Goal: Task Accomplishment & Management: Manage account settings

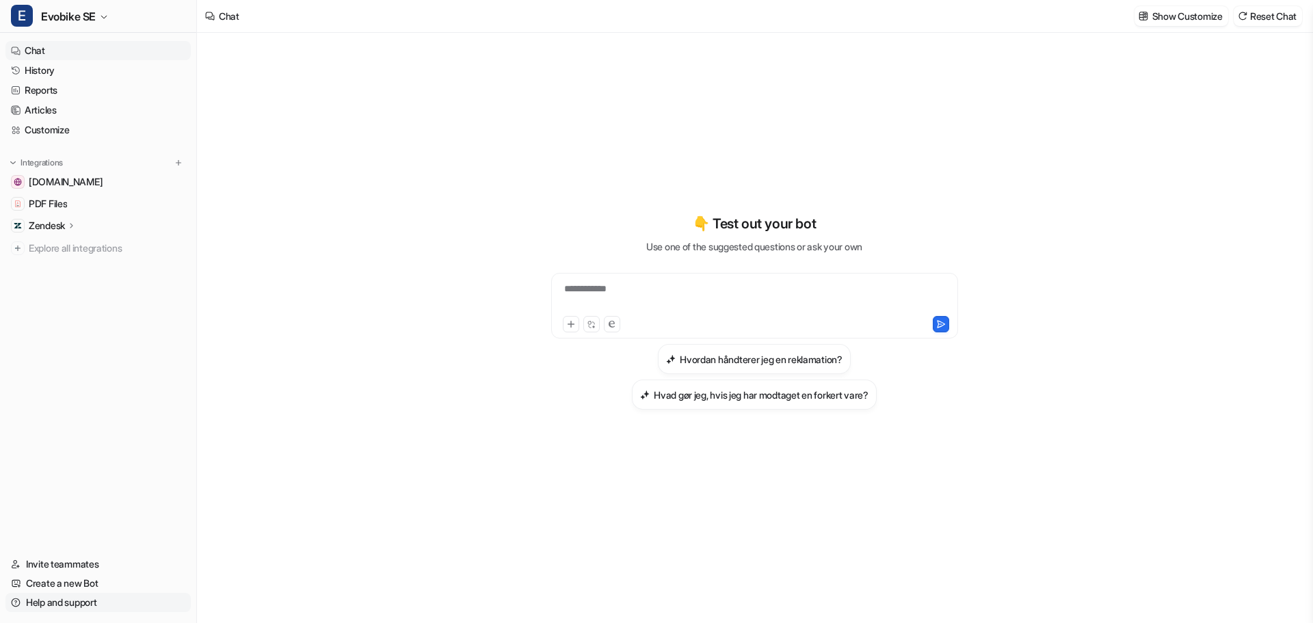
click at [74, 604] on link "Help and support" at bounding box center [97, 602] width 185 height 19
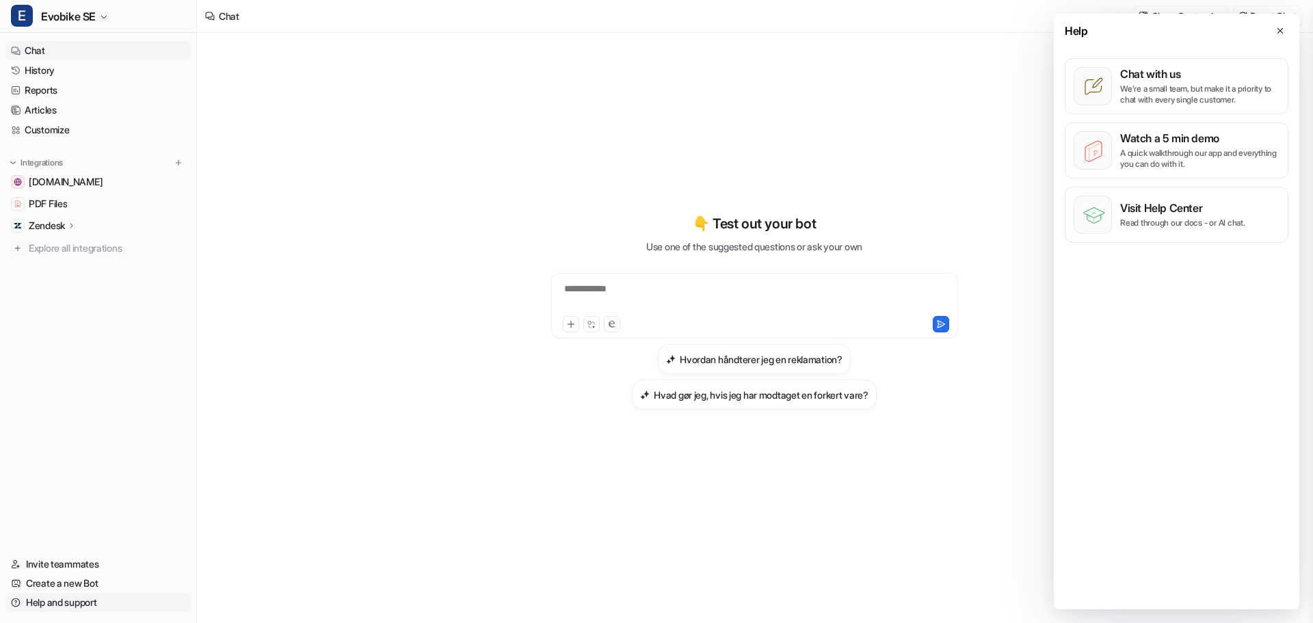
click at [74, 604] on link "Help and support" at bounding box center [97, 602] width 185 height 19
click at [34, 15] on button "E Evobike SE" at bounding box center [98, 16] width 196 height 33
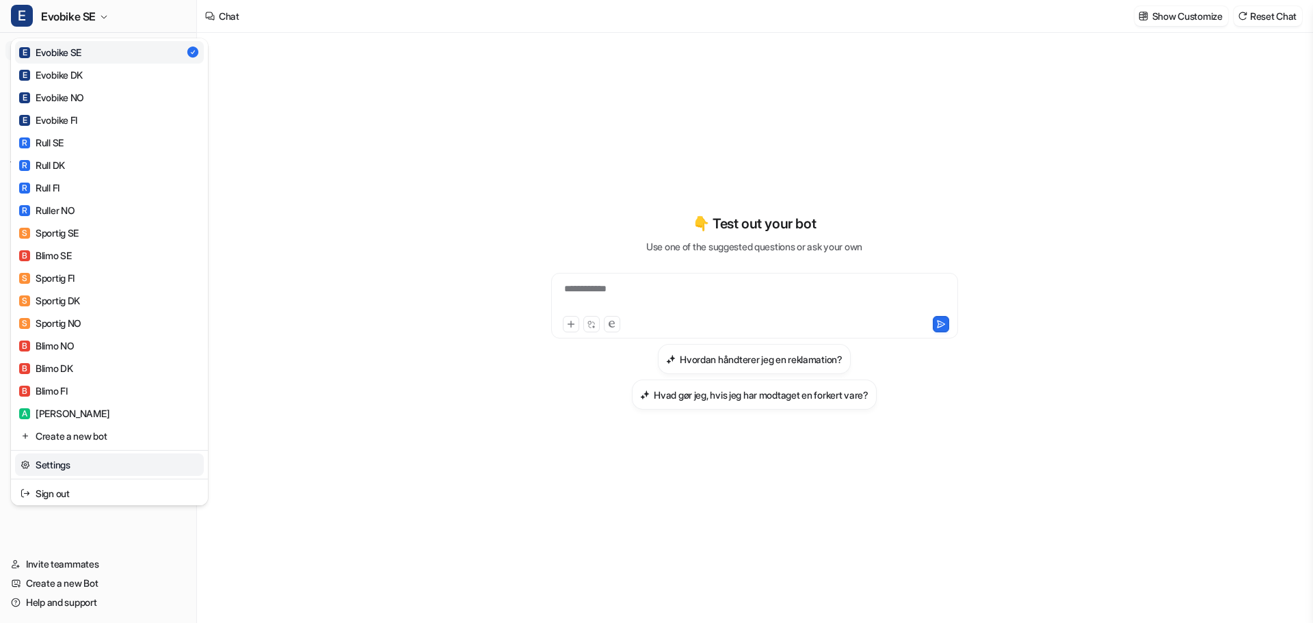
click at [42, 466] on link "Settings" at bounding box center [109, 464] width 189 height 23
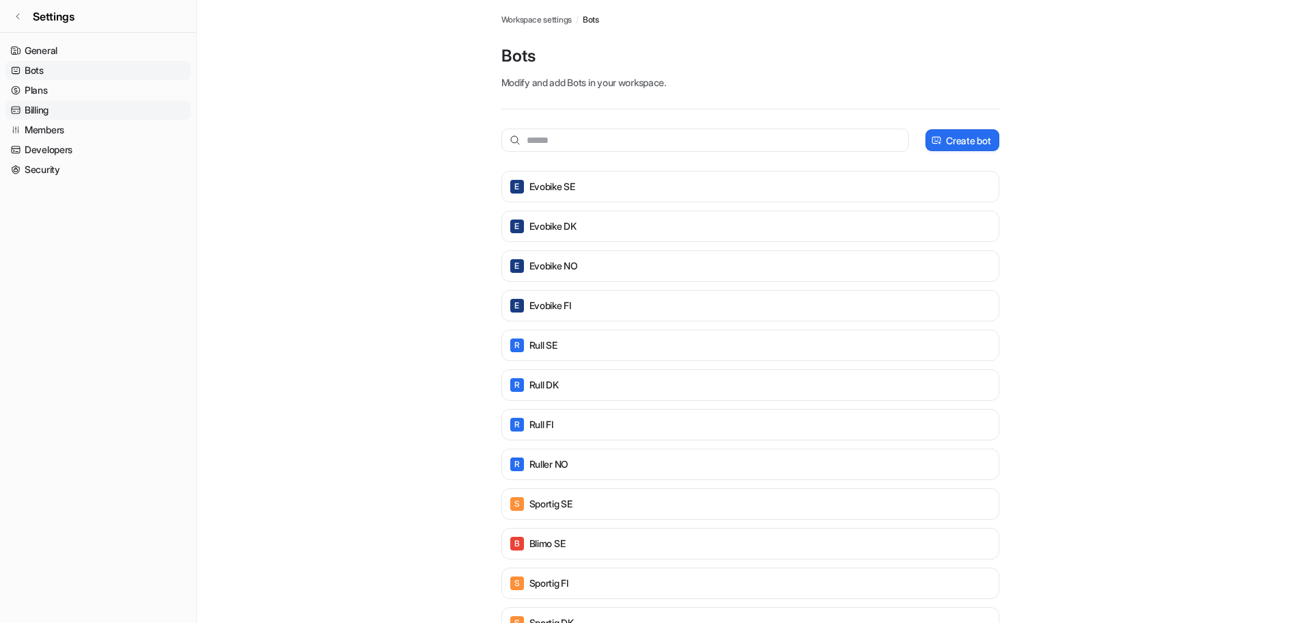
click at [34, 108] on link "Billing" at bounding box center [97, 110] width 185 height 19
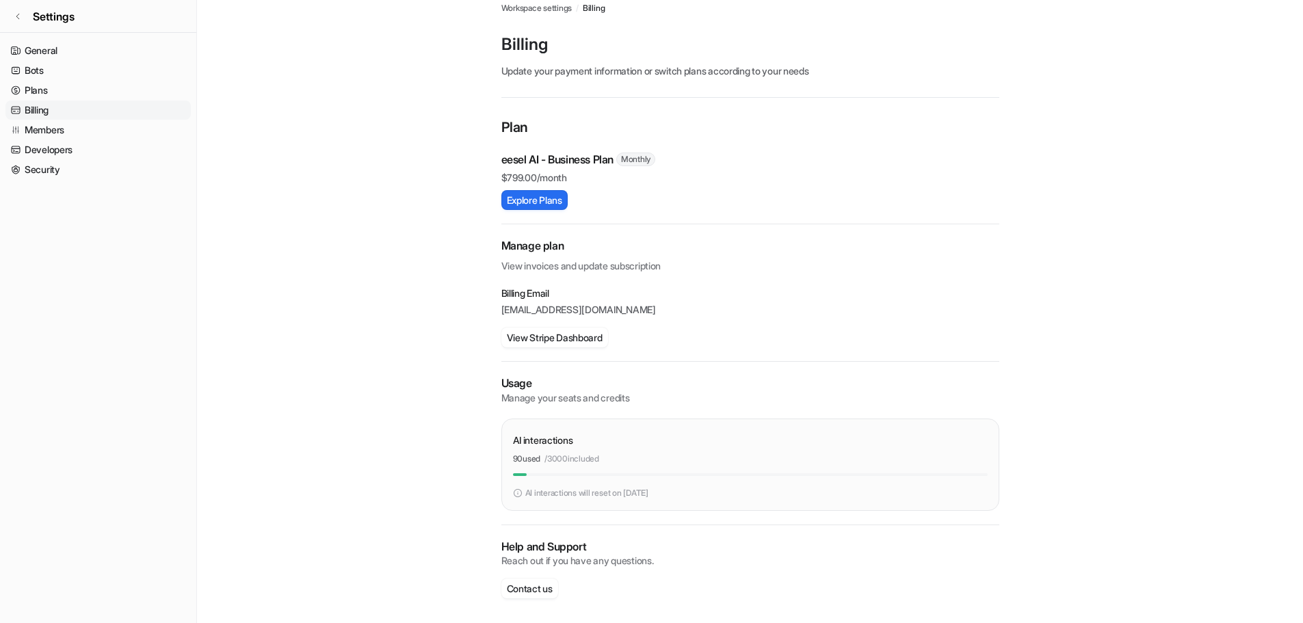
scroll to position [14, 0]
click at [566, 334] on button "View Stripe Dashboard" at bounding box center [554, 335] width 107 height 20
click at [536, 241] on h2 "Manage plan" at bounding box center [750, 243] width 498 height 16
click at [541, 261] on p "View invoices and update subscription" at bounding box center [750, 260] width 498 height 19
click at [551, 274] on div "Manage plan View invoices and update subscription Billing Email [EMAIL_ADDRESS]…" at bounding box center [750, 289] width 498 height 109
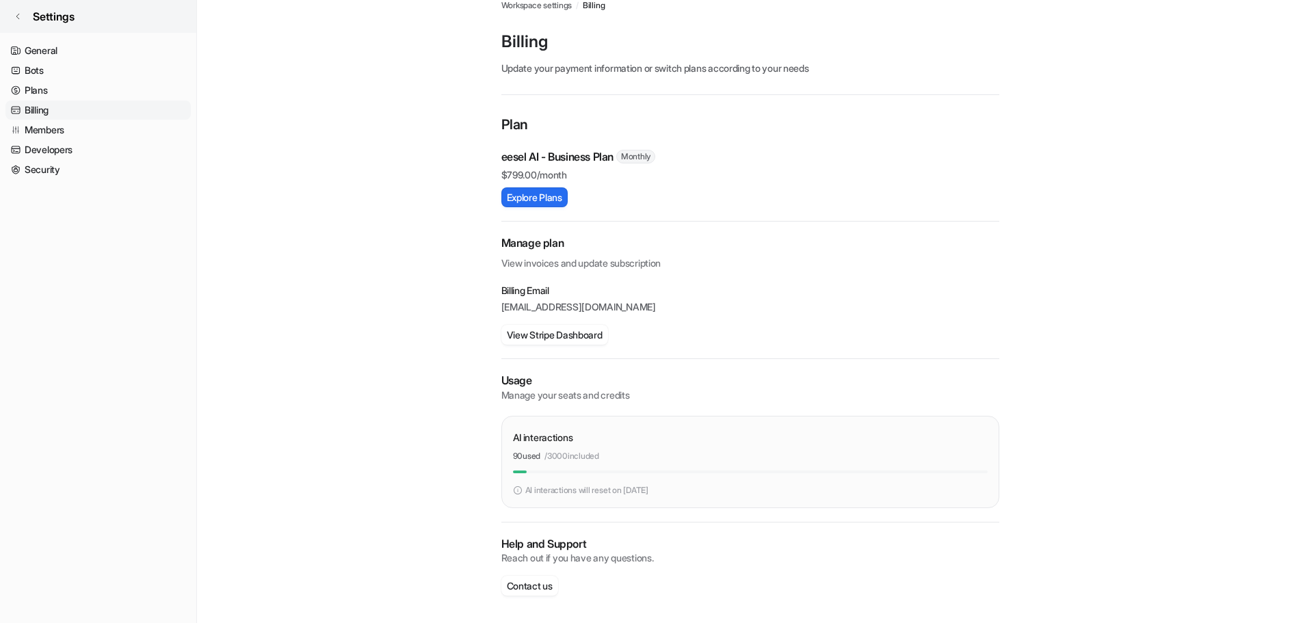
click at [16, 16] on icon at bounding box center [18, 16] width 8 height 8
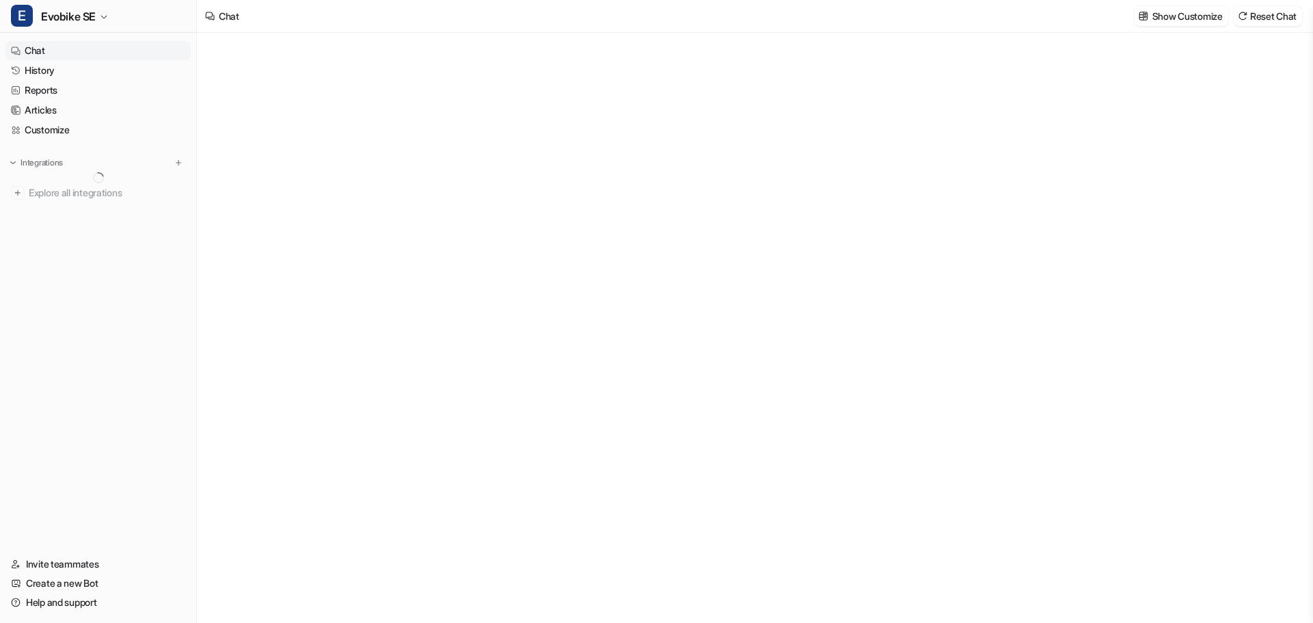
type textarea "**********"
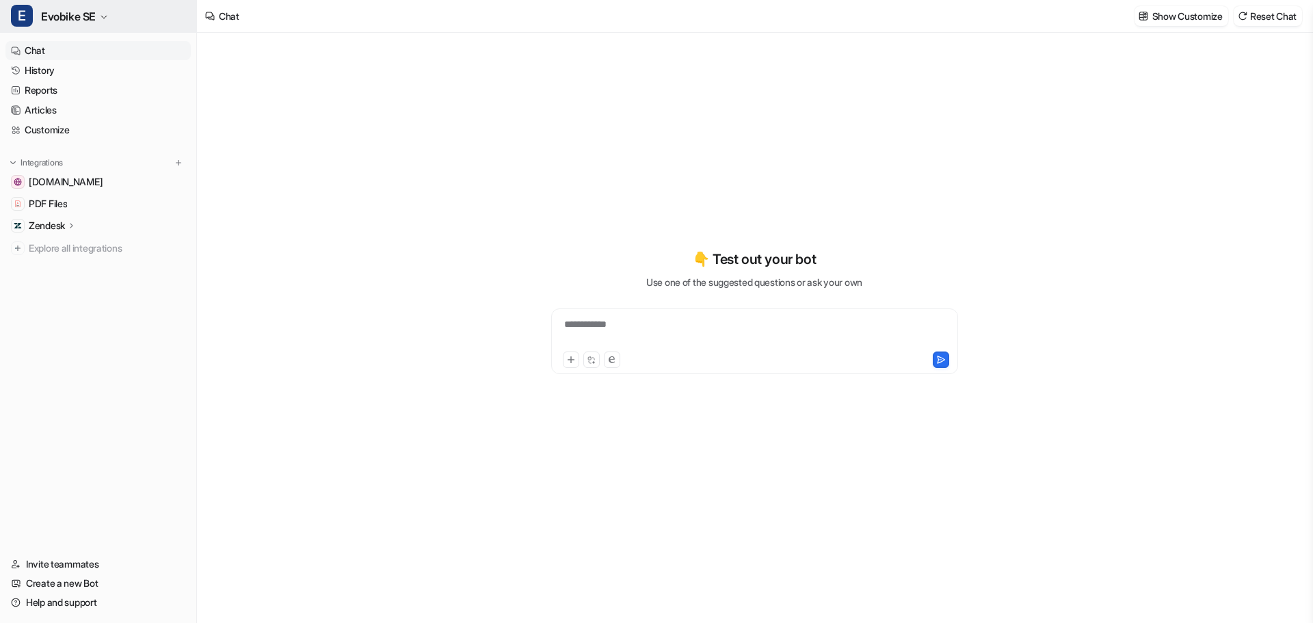
type textarea "**********"
click at [70, 8] on span "Evobike SE" at bounding box center [68, 16] width 55 height 19
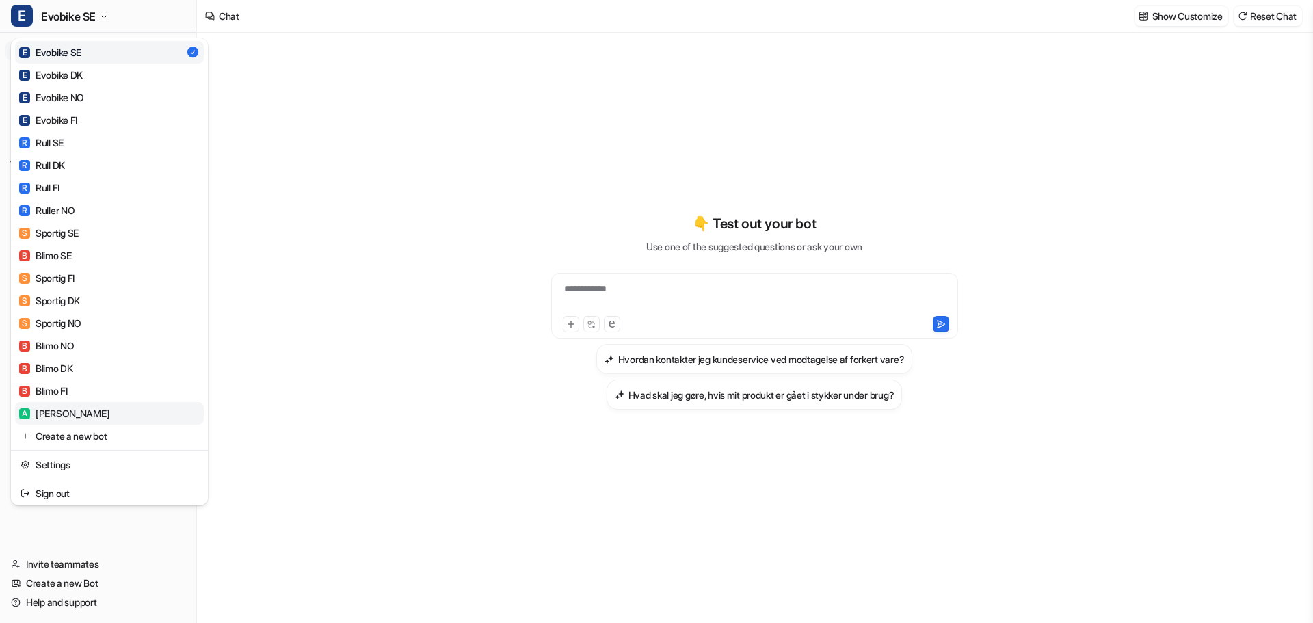
click at [50, 417] on div "A Anna" at bounding box center [64, 413] width 90 height 14
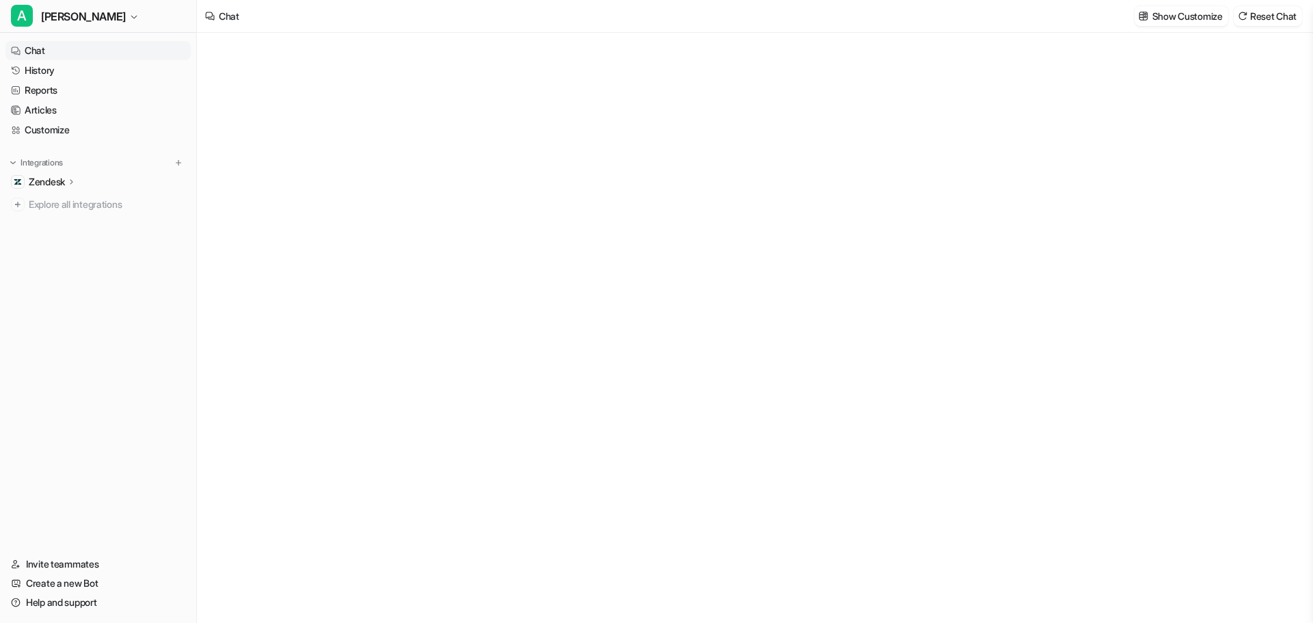
type textarea "**********"
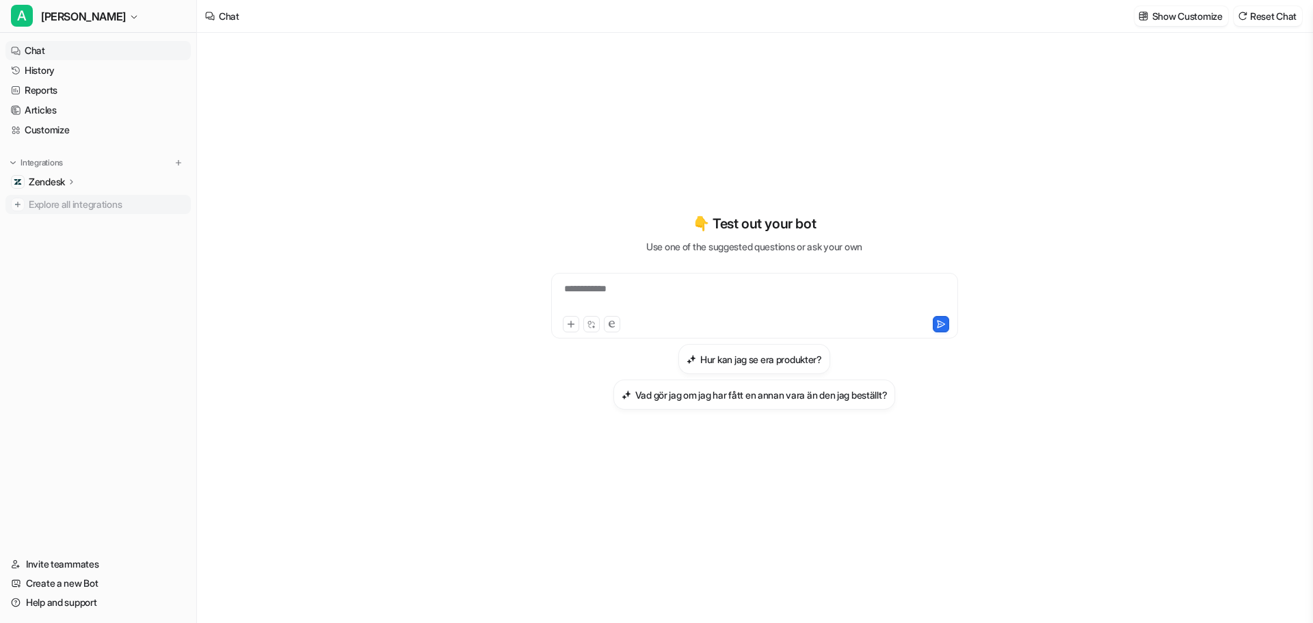
click at [34, 207] on span "Explore all integrations" at bounding box center [107, 205] width 157 height 22
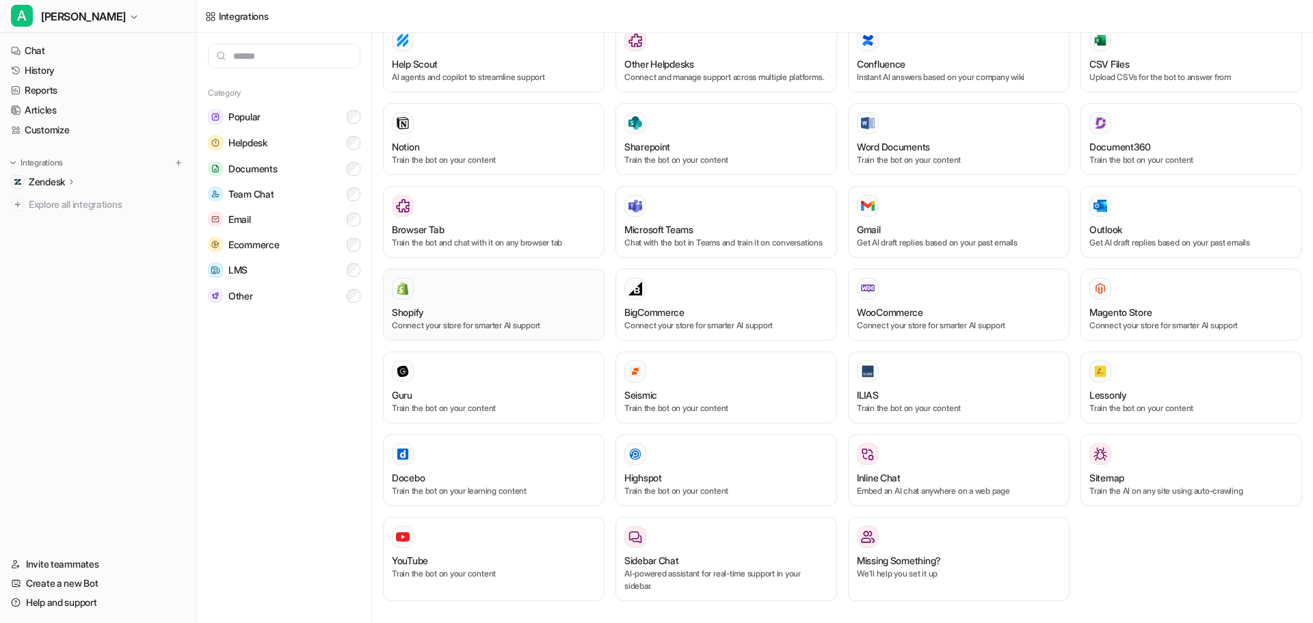
scroll to position [457, 0]
